Goal: Transaction & Acquisition: Purchase product/service

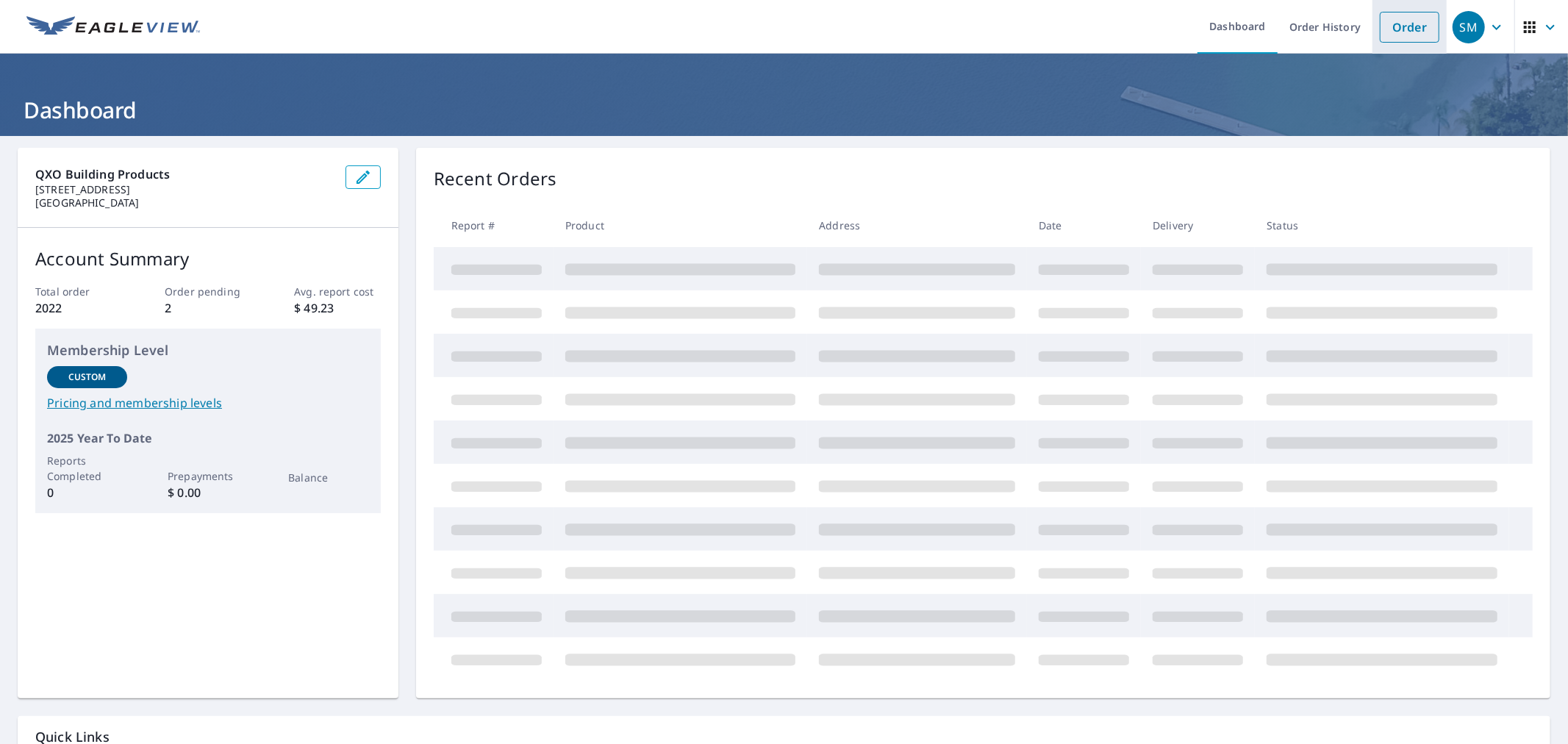
click at [1391, 26] on link "Order" at bounding box center [1409, 28] width 59 height 31
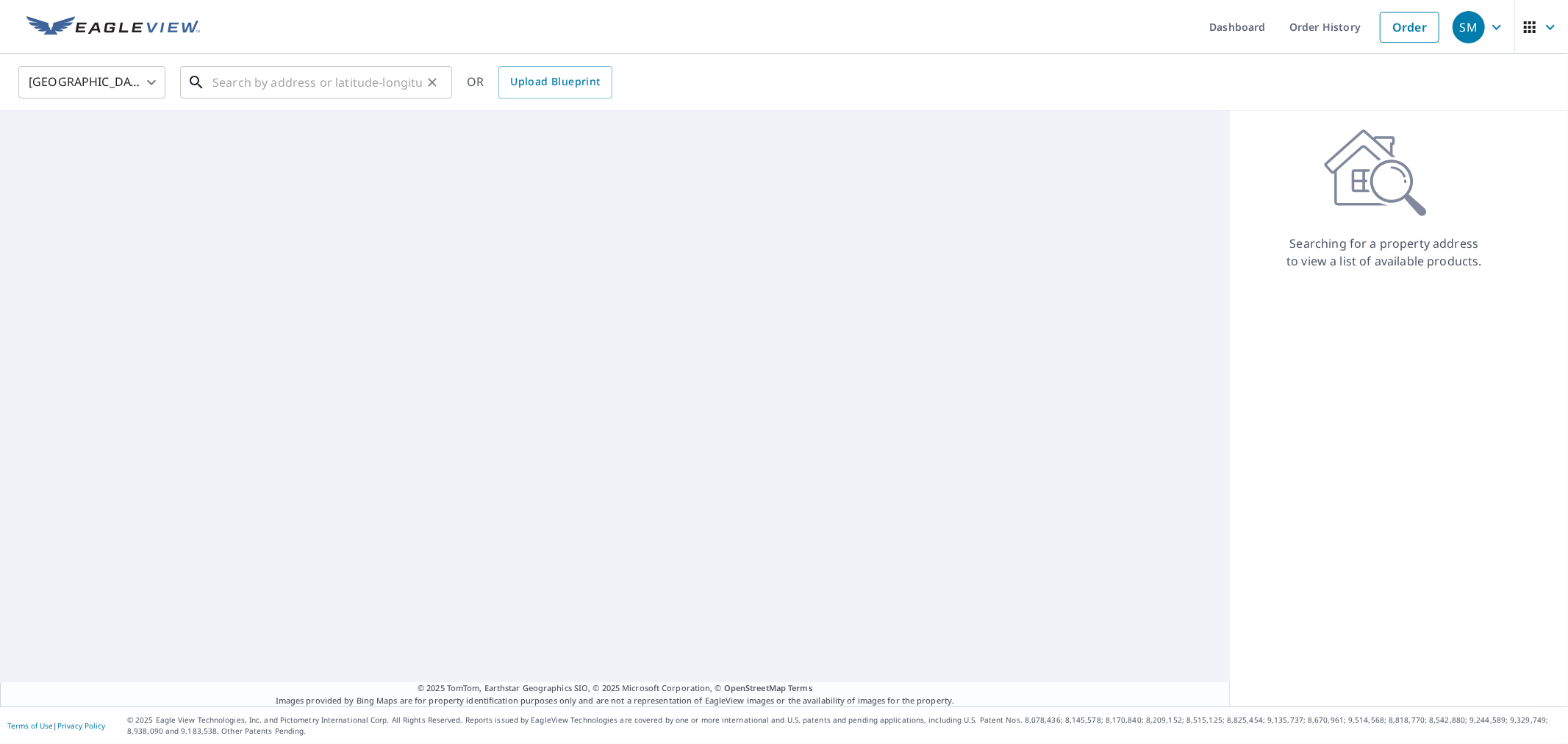
click at [309, 69] on input "text" at bounding box center [317, 83] width 209 height 41
drag, startPoint x: 310, startPoint y: 75, endPoint x: 315, endPoint y: 82, distance: 8.6
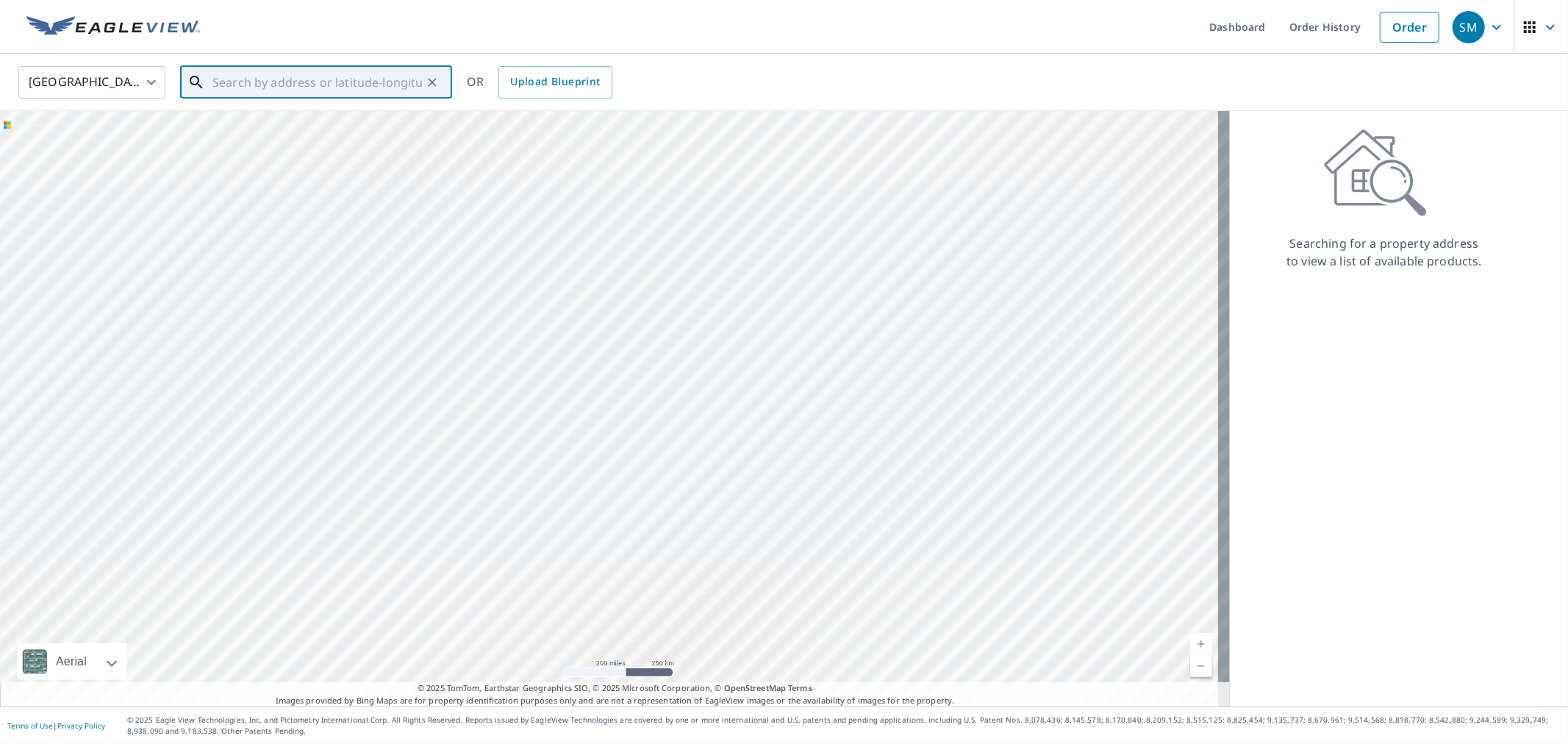
paste input "[STREET_ADDRESS]"
click at [325, 123] on span "[STREET_ADDRESS]" at bounding box center [324, 125] width 231 height 18
type input "[STREET_ADDRESS]"
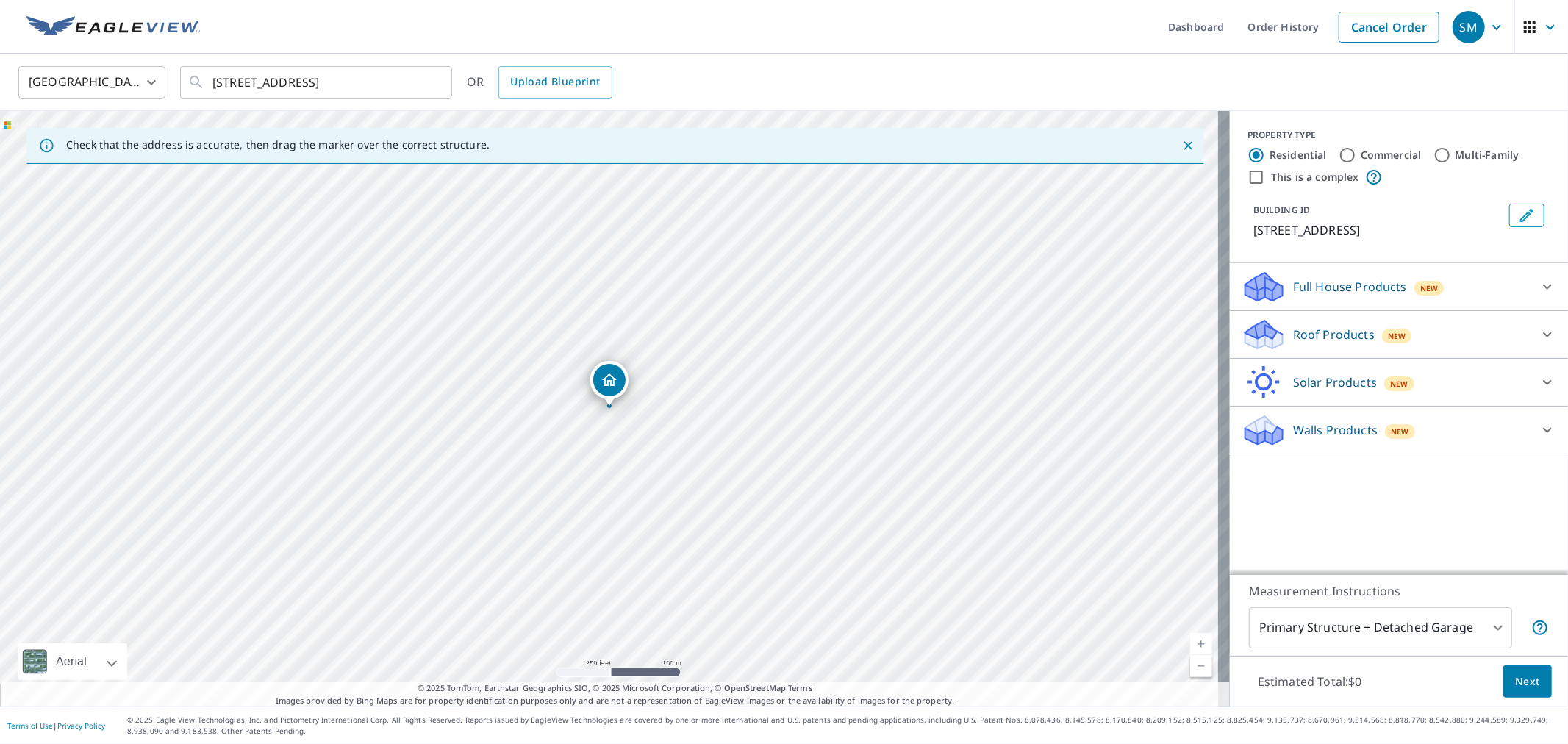
click at [1354, 331] on p "Roof Products" at bounding box center [1334, 334] width 82 height 18
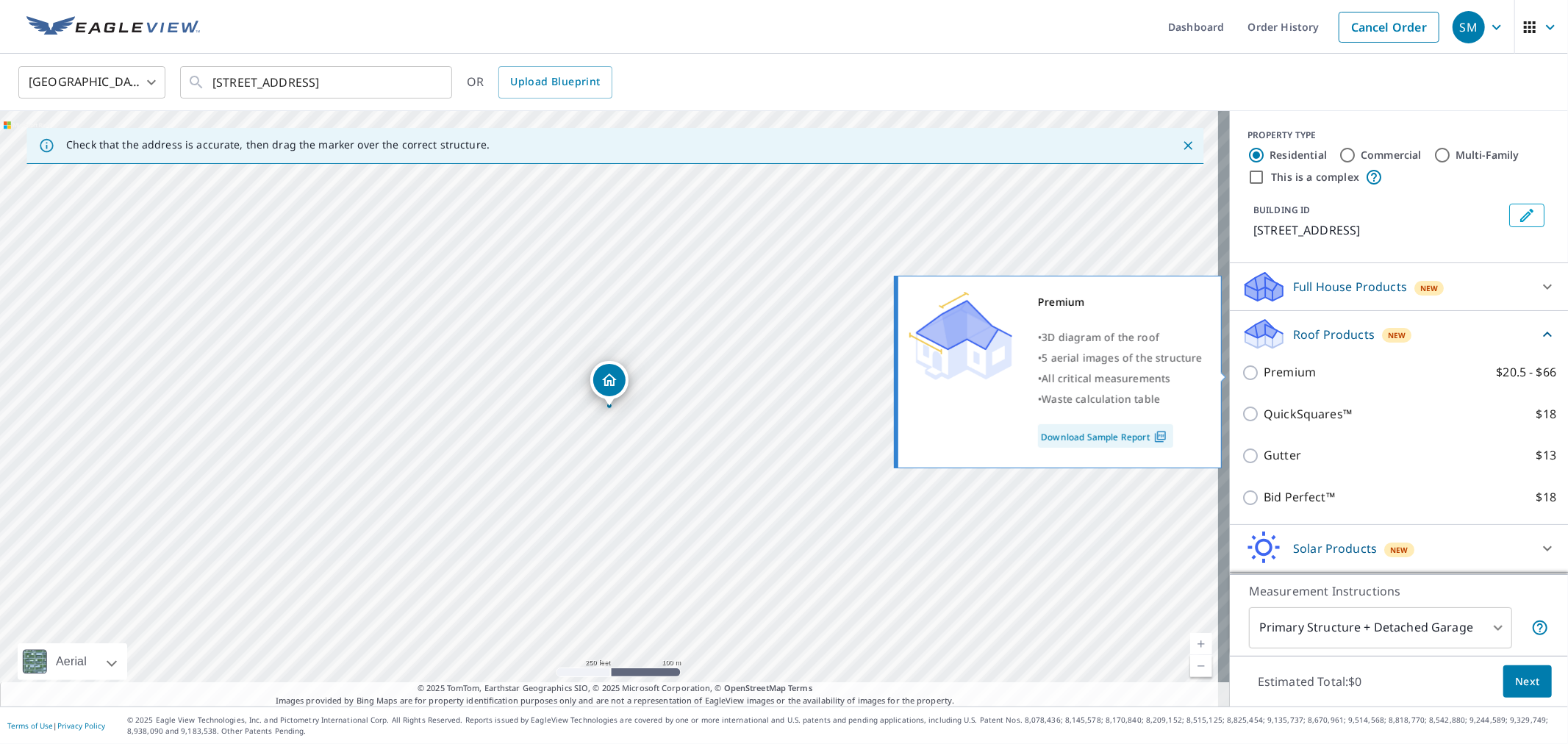
click at [1303, 374] on p "Premium" at bounding box center [1289, 372] width 52 height 18
click at [1263, 374] on input "Premium $20.5 - $66" at bounding box center [1253, 373] width 22 height 18
checkbox input "true"
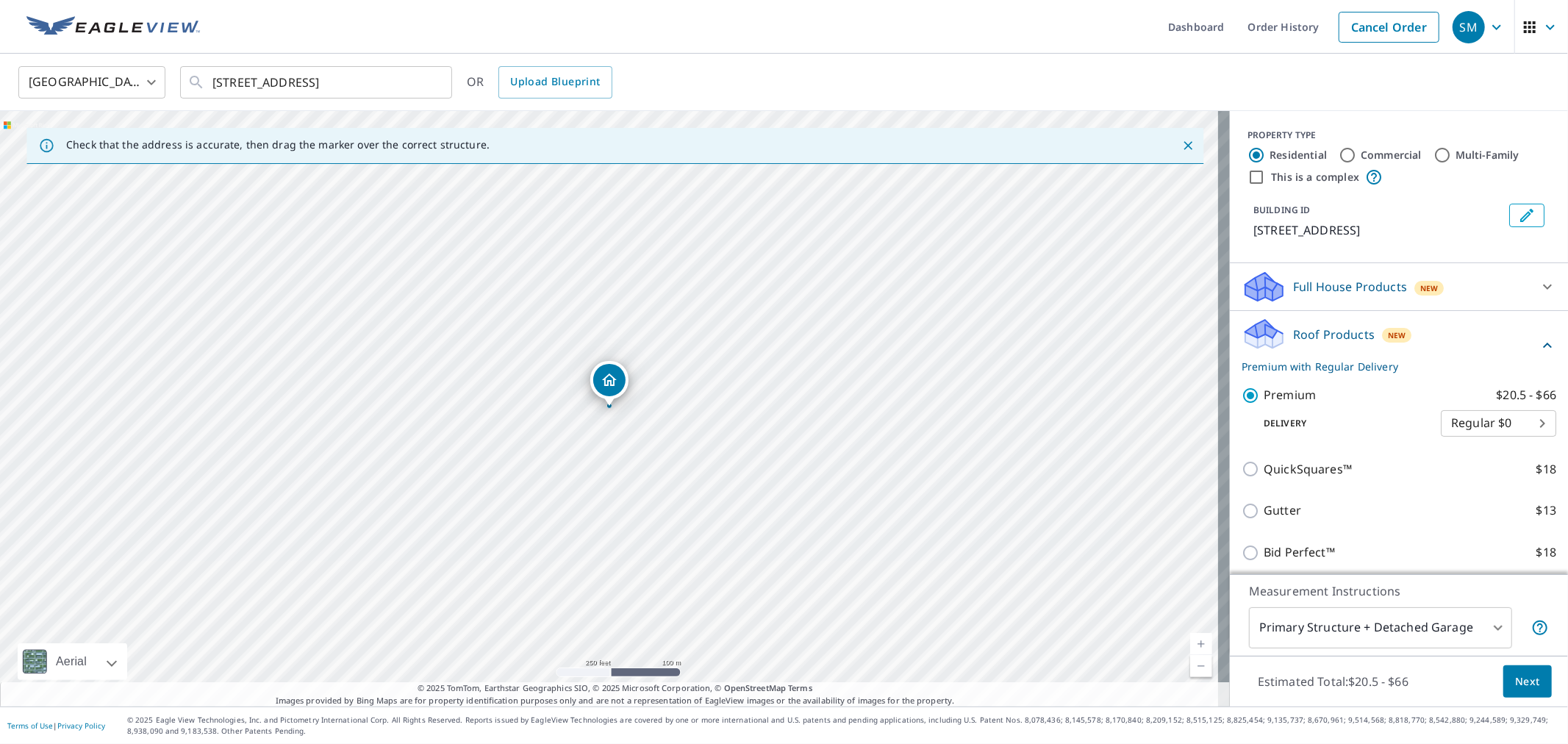
click at [1523, 689] on span "Next" at bounding box center [1527, 682] width 25 height 18
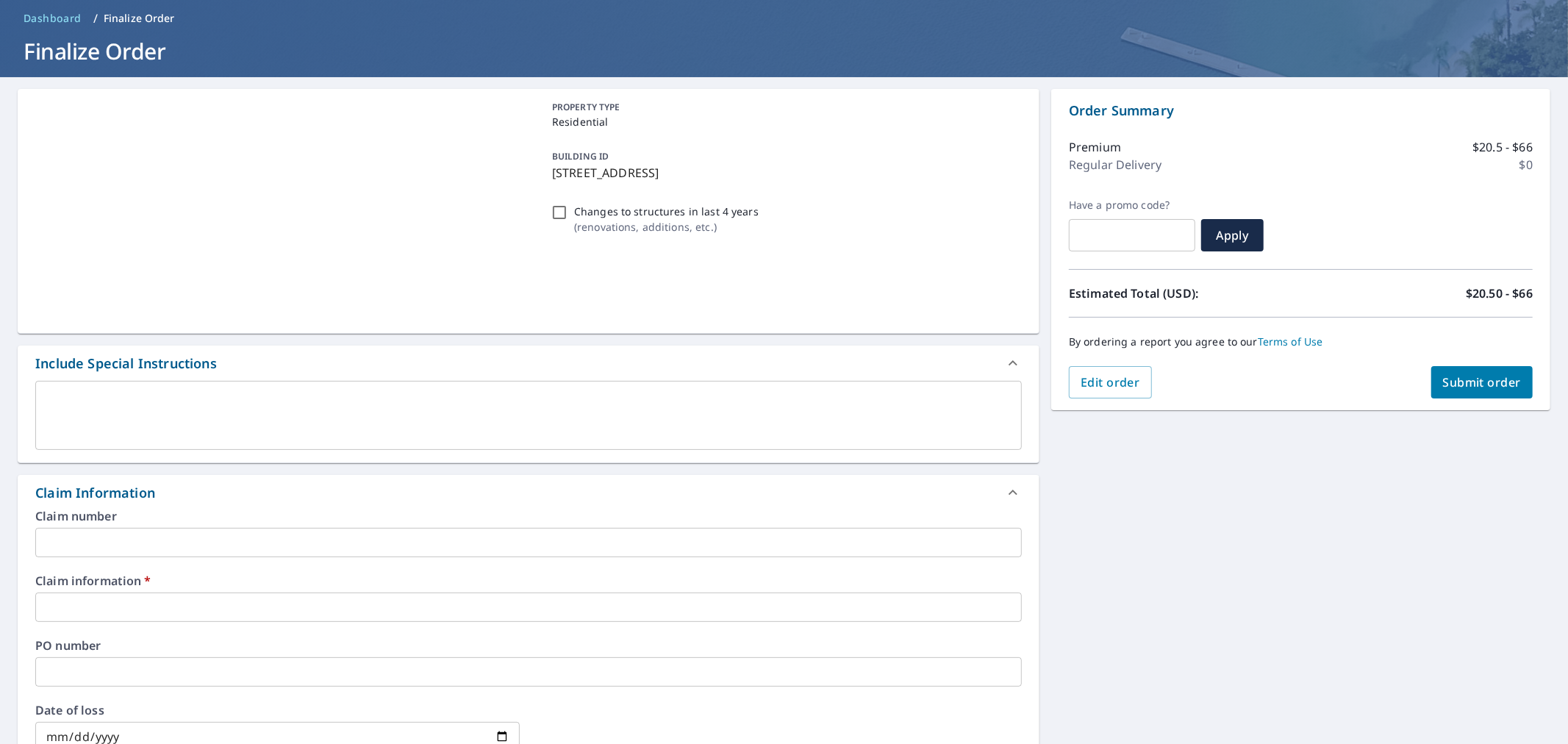
scroll to position [326, 0]
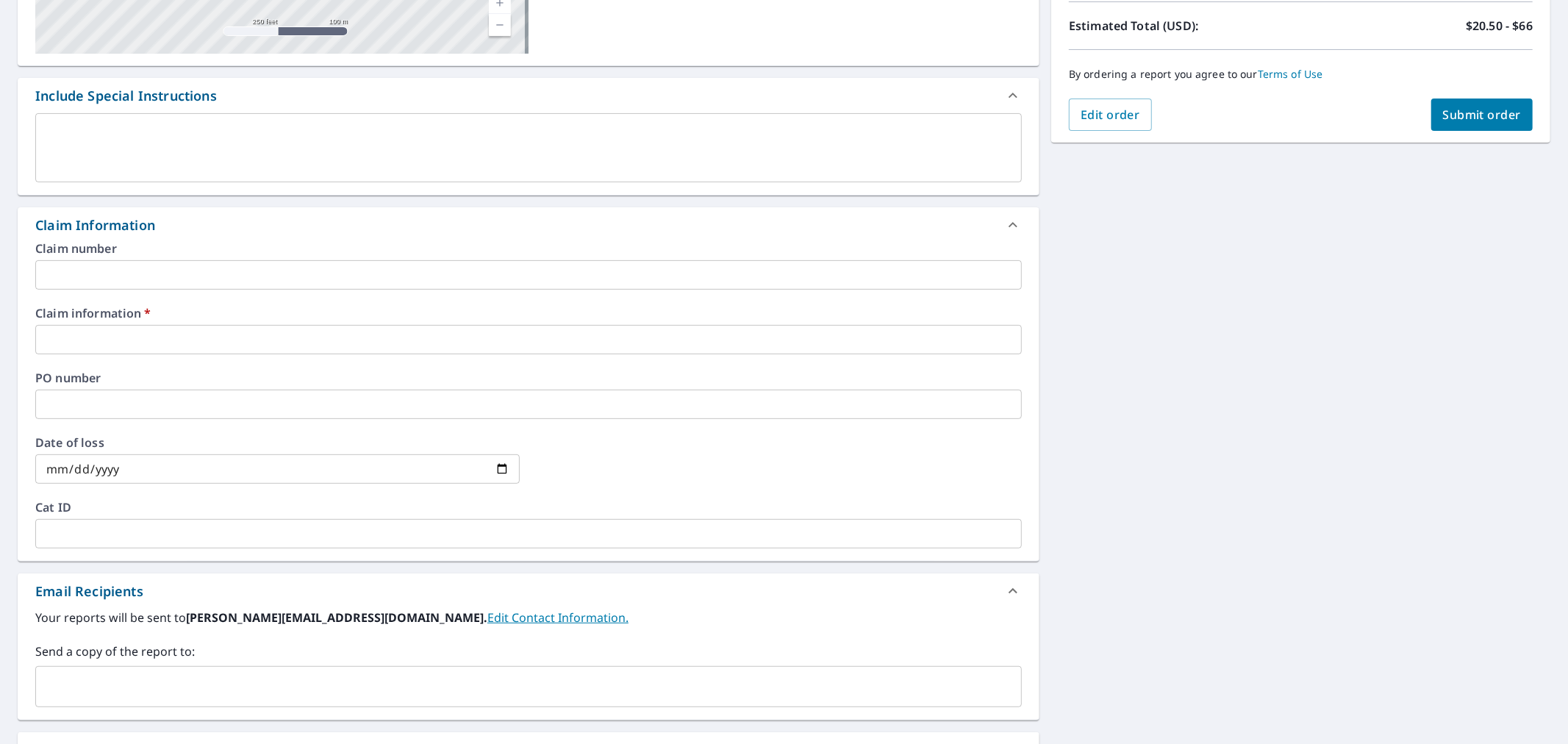
click at [325, 341] on input "text" at bounding box center [528, 340] width 986 height 29
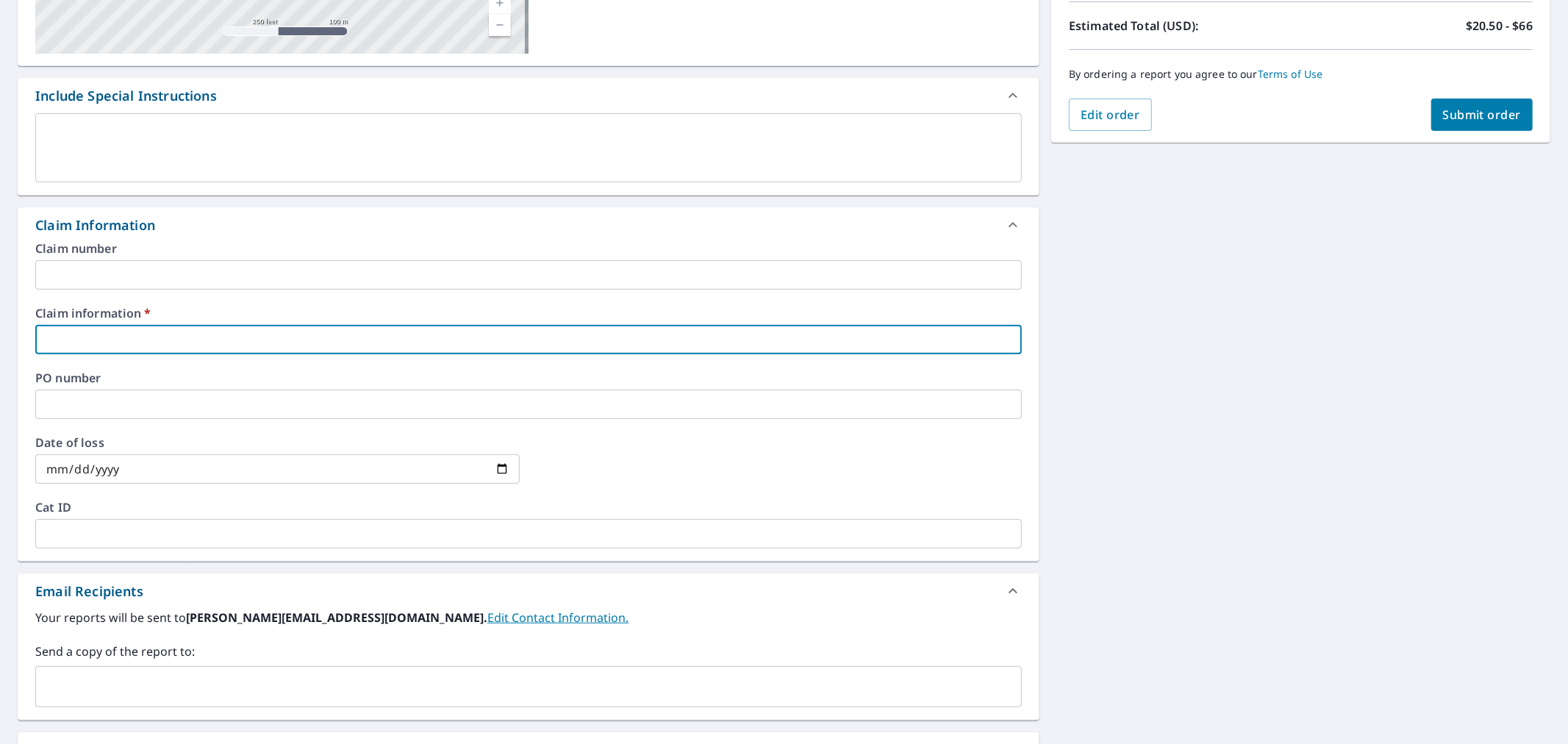
type input "577147"
checkbox input "true"
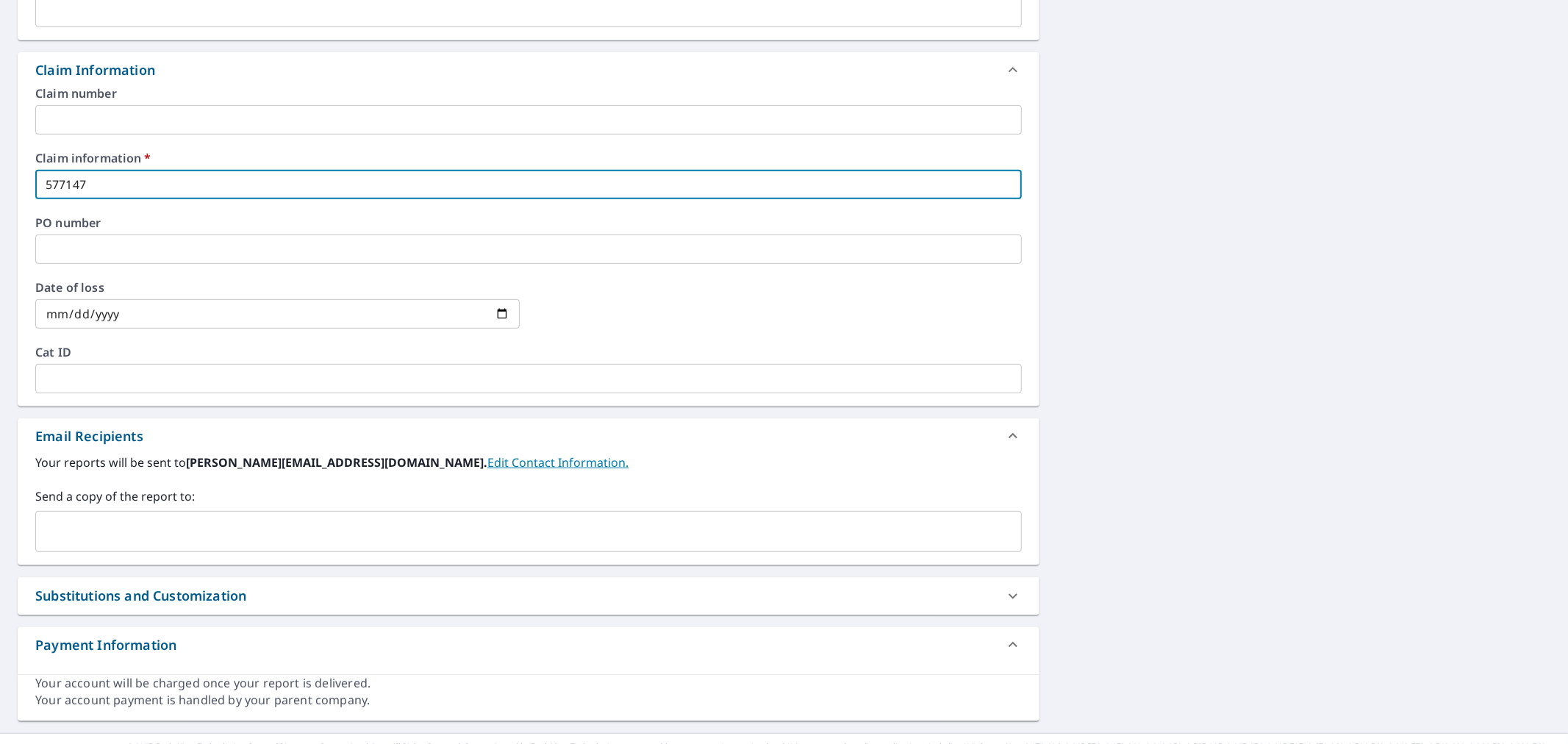
scroll to position [508, 0]
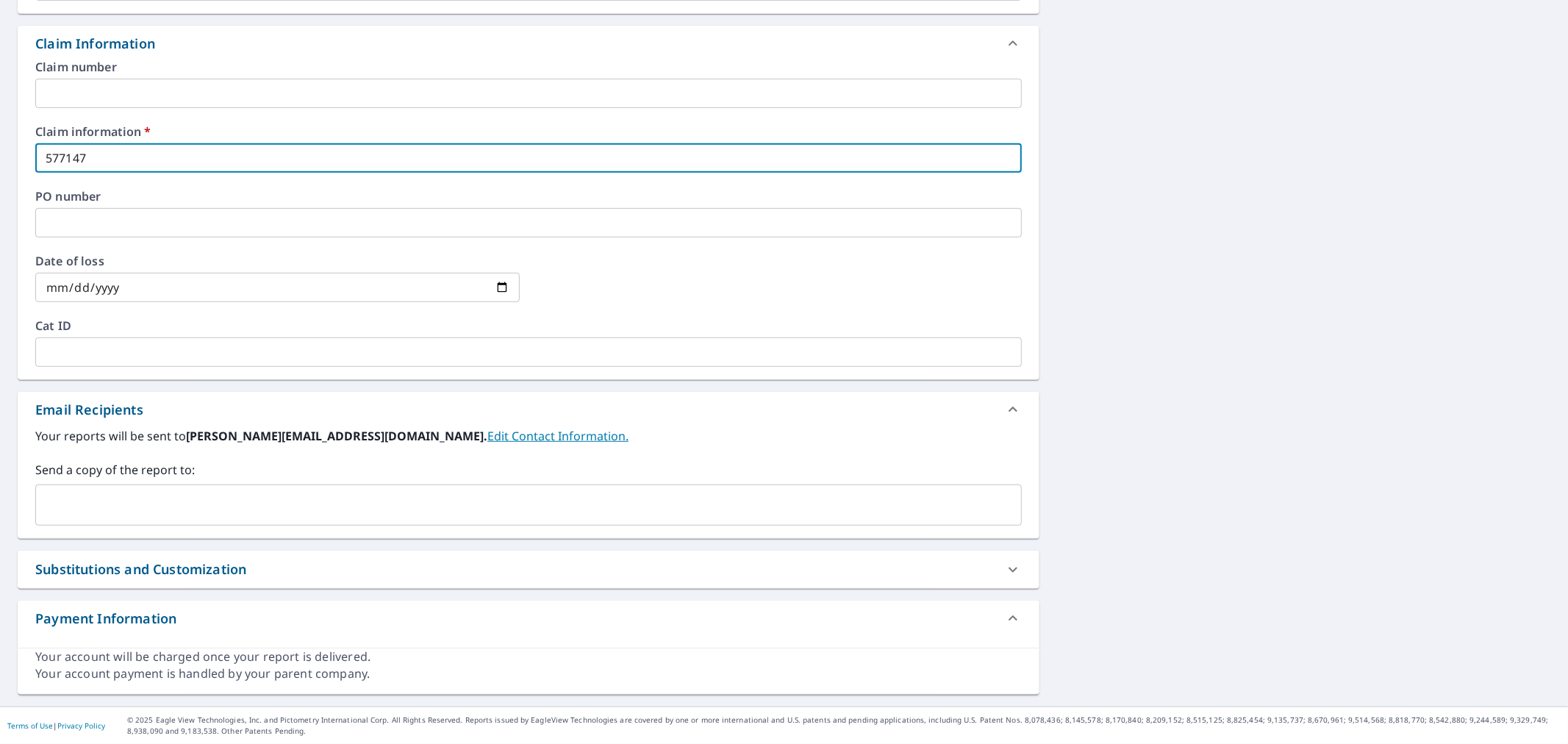
click at [304, 497] on input "text" at bounding box center [517, 505] width 951 height 28
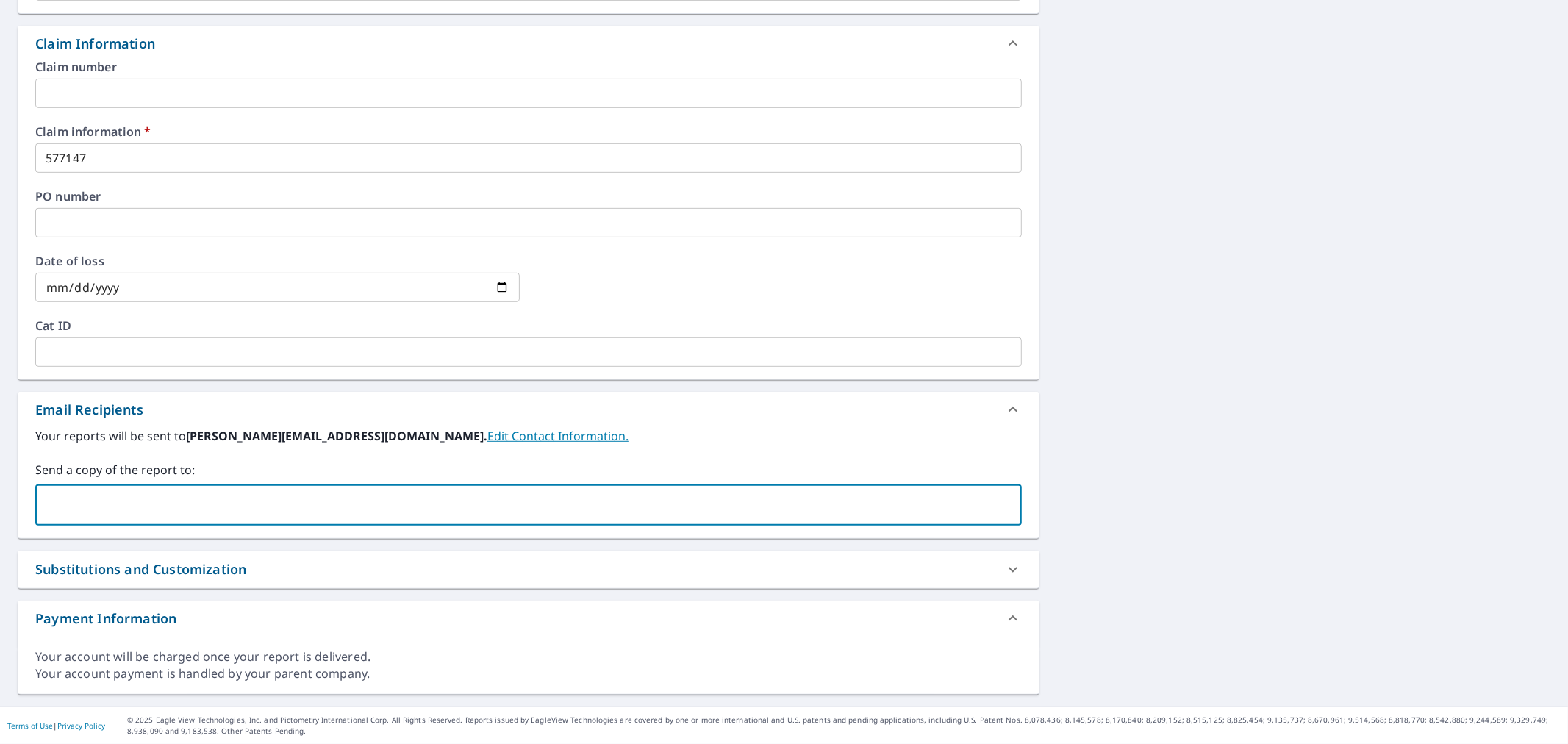
paste input "[PERSON_NAME][EMAIL_ADDRESS][DOMAIN_NAME]"
type input "[PERSON_NAME][EMAIL_ADDRESS][DOMAIN_NAME]"
checkbox input "true"
type input "[EMAIL_ADDRESS][DOMAIN_NAME]"
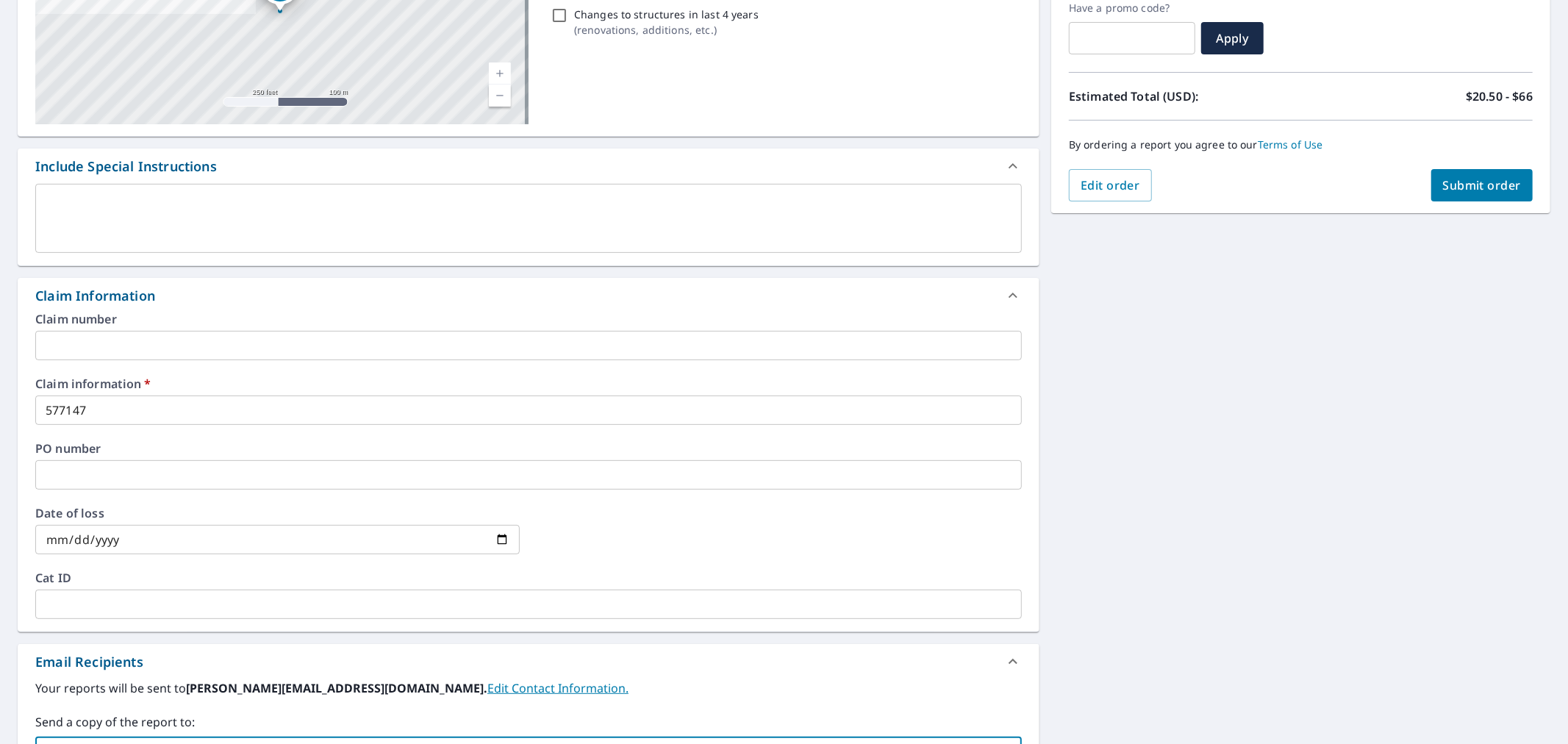
scroll to position [18, 0]
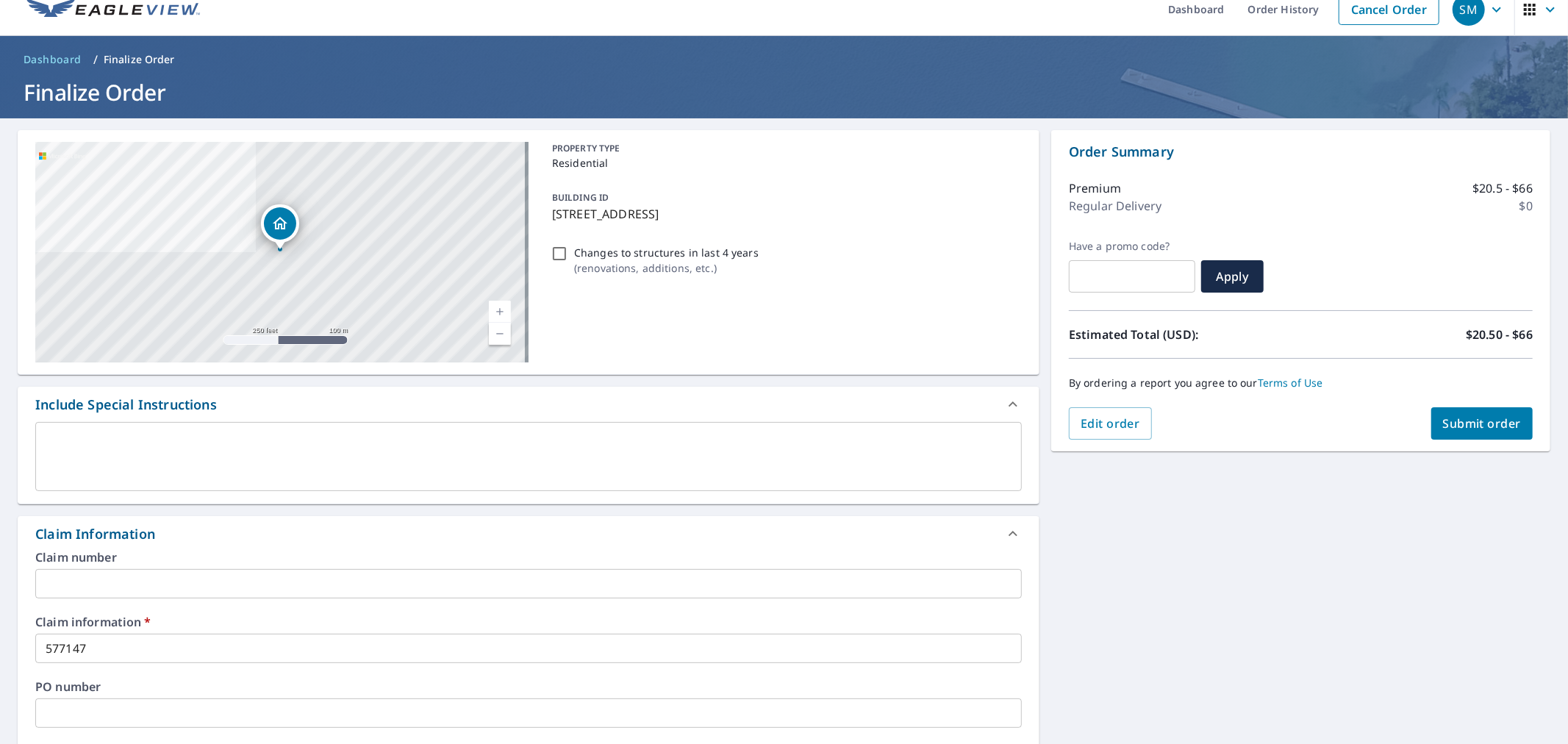
click at [1479, 416] on span "Submit order" at bounding box center [1482, 424] width 78 height 16
checkbox input "true"
